Goal: Find specific page/section

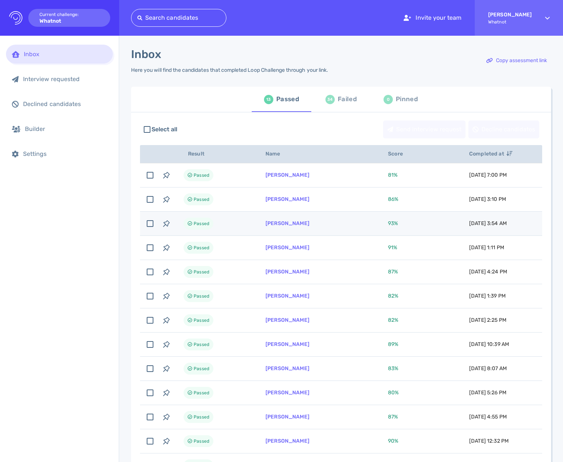
scroll to position [1, 0]
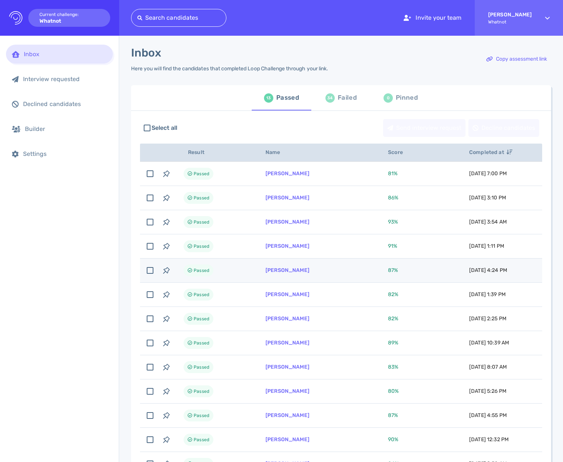
click at [300, 268] on td "[PERSON_NAME]" at bounding box center [318, 271] width 122 height 24
checkbox input "true"
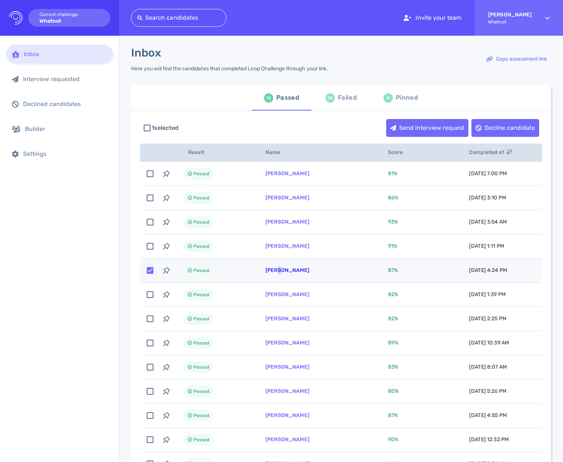
click at [279, 272] on link "[PERSON_NAME]" at bounding box center [287, 270] width 44 height 6
